Goal: Find contact information: Find contact information

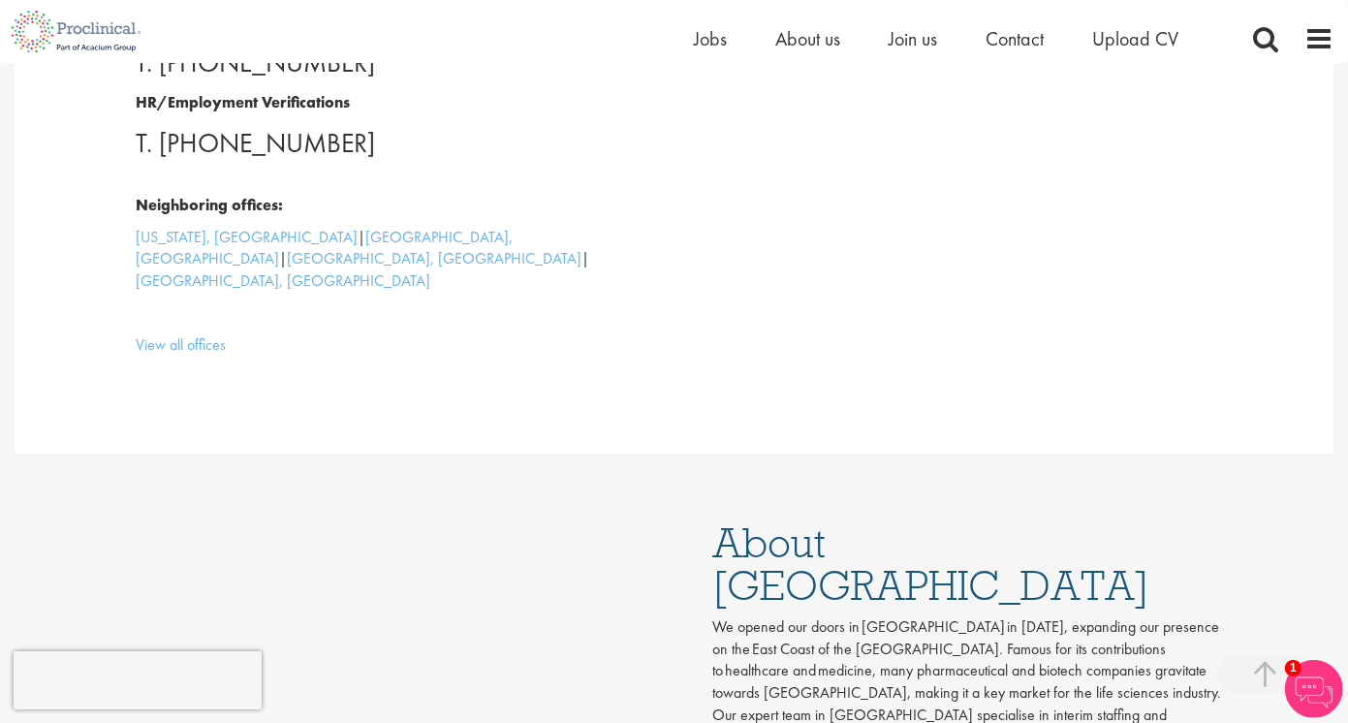
click at [419, 173] on p "Neighboring offices:" at bounding box center [398, 195] width 523 height 45
drag, startPoint x: 357, startPoint y: 141, endPoint x: 459, endPoint y: 18, distance: 159.6
click at [198, 136] on p "T. +1 7178201769" at bounding box center [398, 143] width 523 height 39
copy p "7178201769"
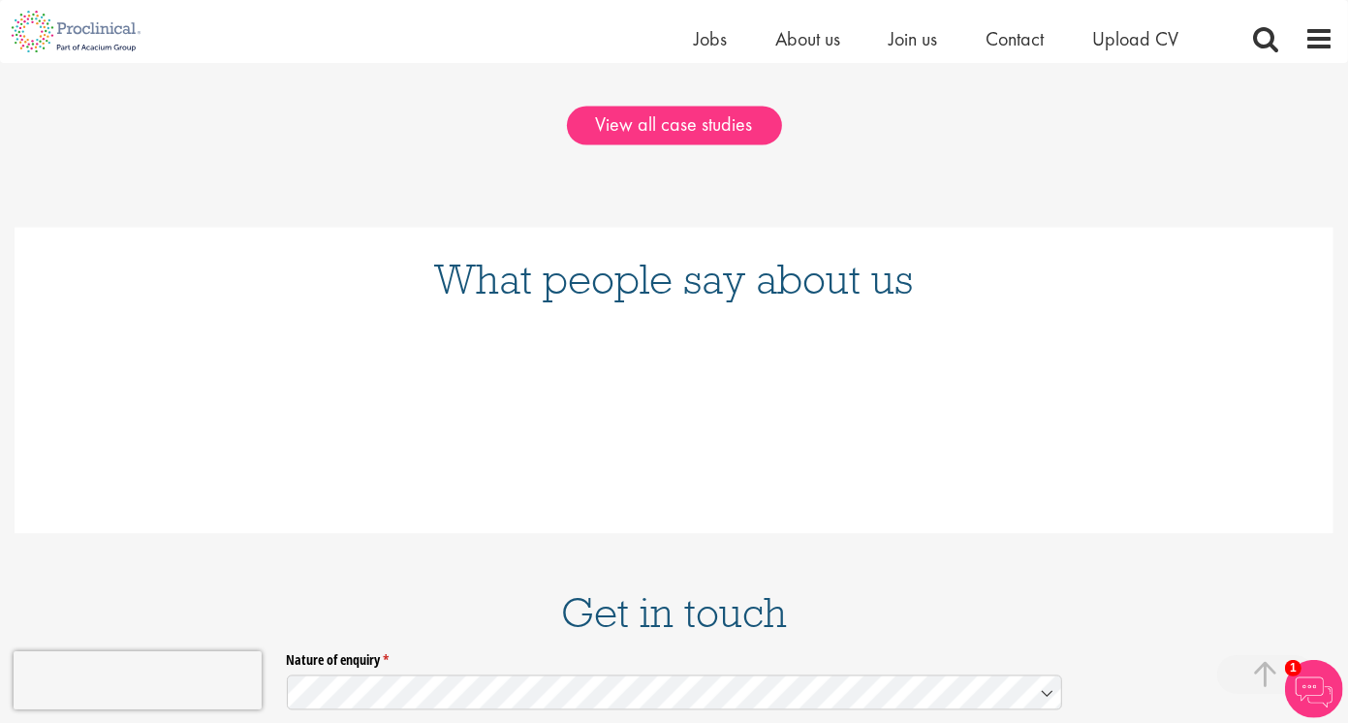
scroll to position [2218, 0]
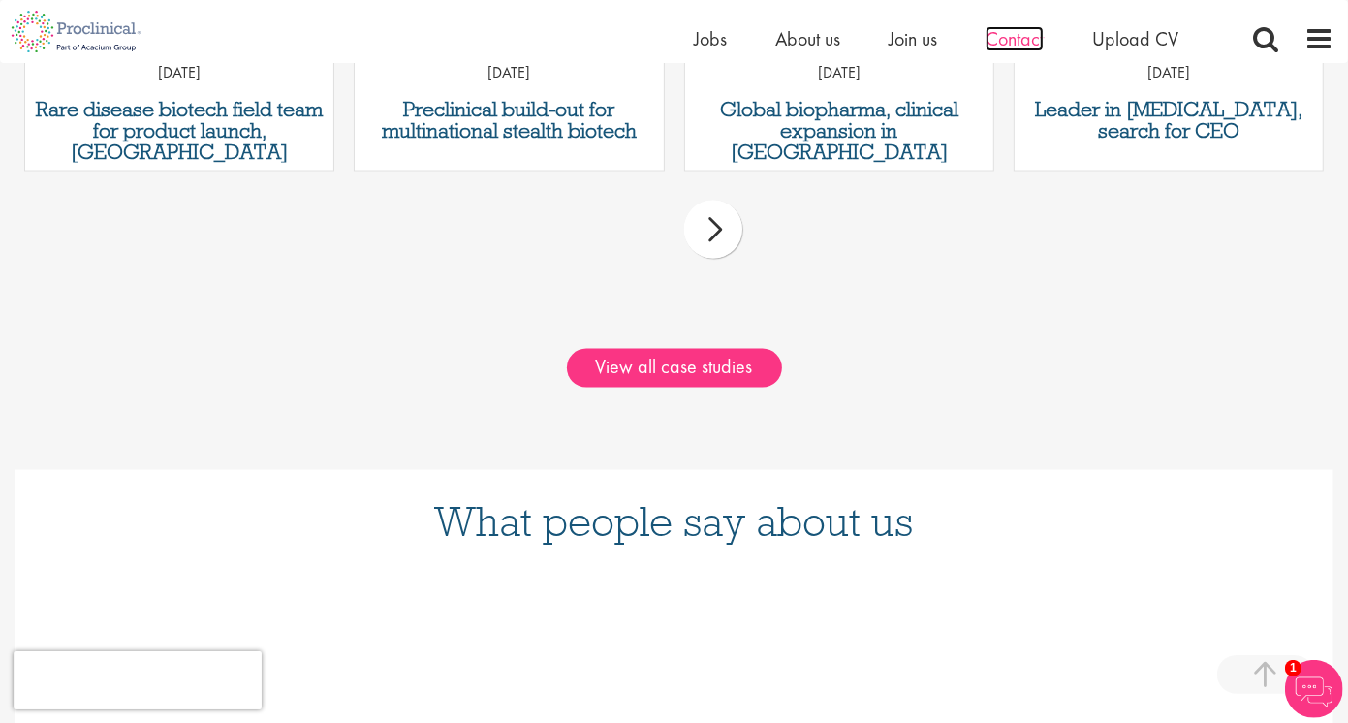
click at [1011, 33] on span "Contact" at bounding box center [1015, 38] width 58 height 25
